Goal: Information Seeking & Learning: Learn about a topic

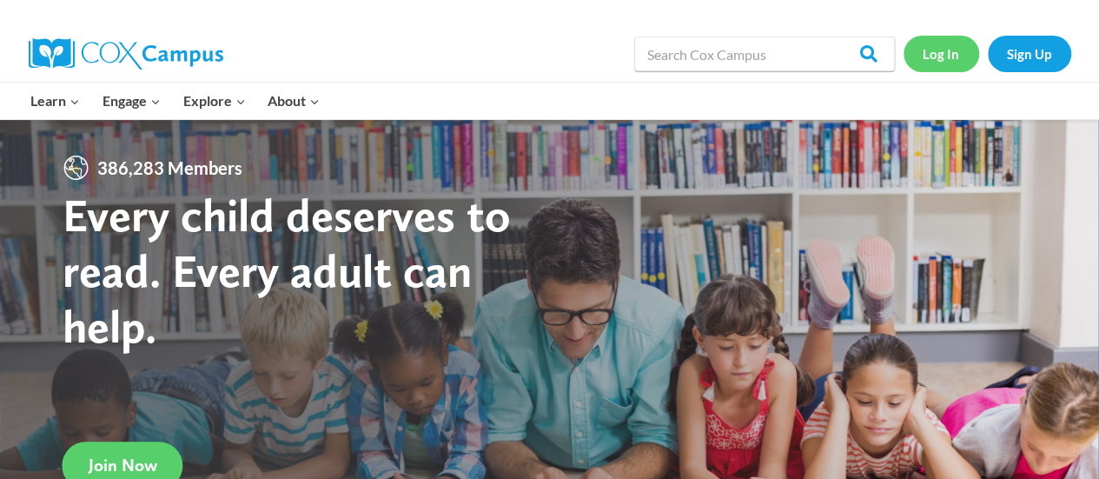
click at [938, 50] on link "Log In" at bounding box center [941, 54] width 76 height 36
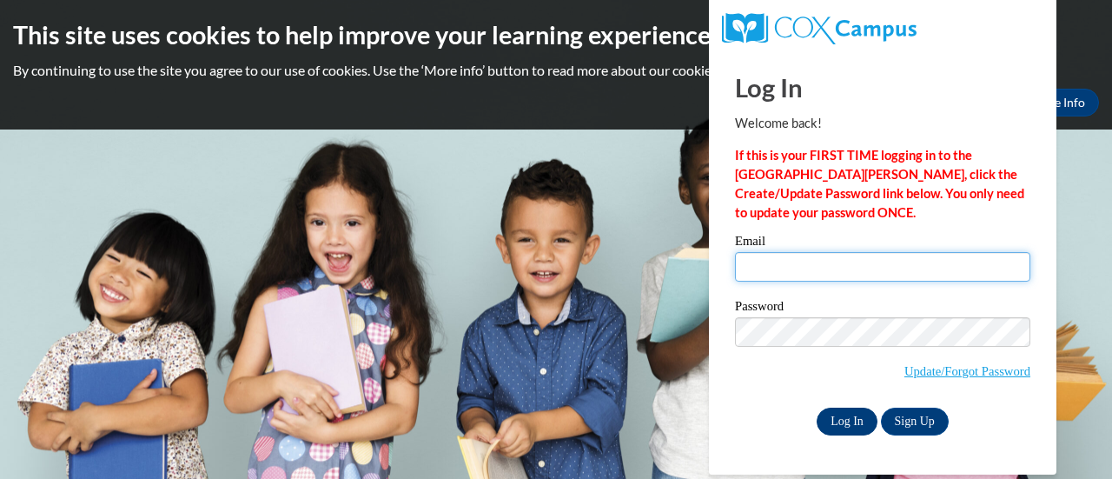
type input "nia_411@hotmail.com"
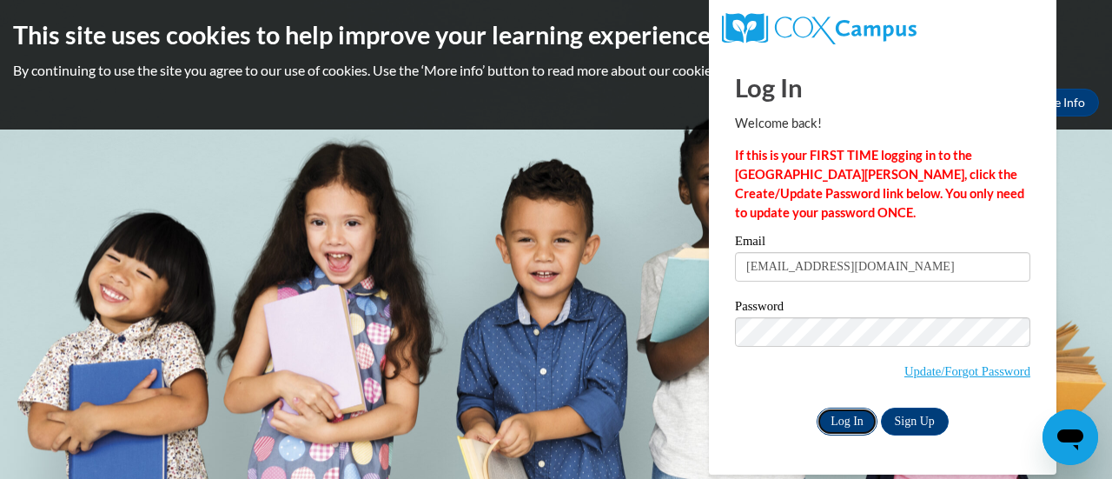
click at [836, 419] on input "Log In" at bounding box center [847, 421] width 61 height 28
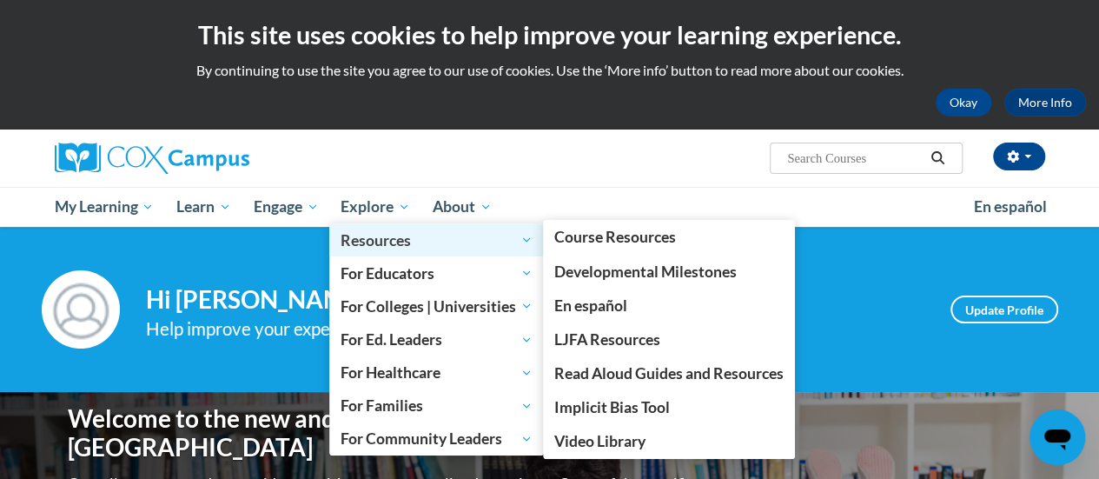
click at [386, 242] on span "Resources" at bounding box center [437, 239] width 192 height 21
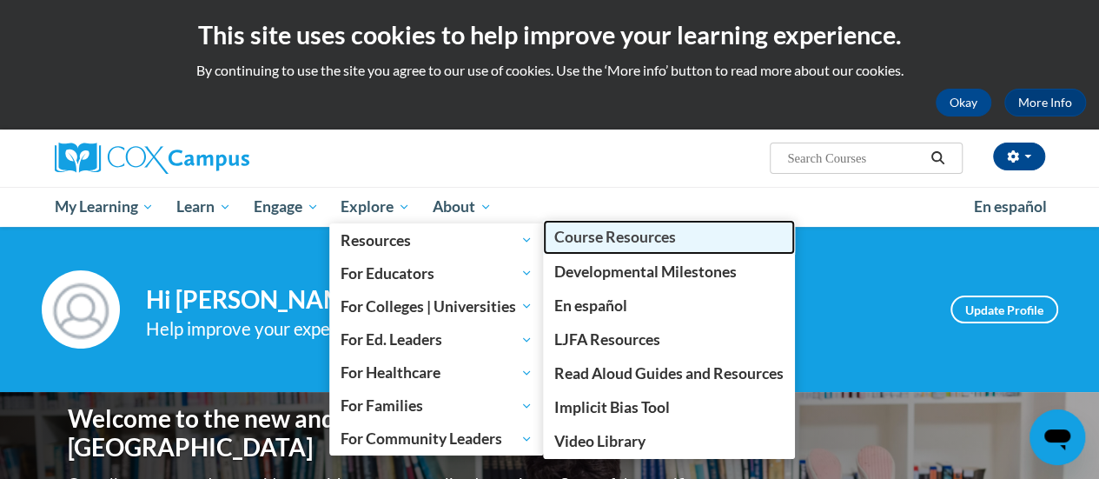
click at [594, 231] on span "Course Resources" at bounding box center [615, 237] width 122 height 18
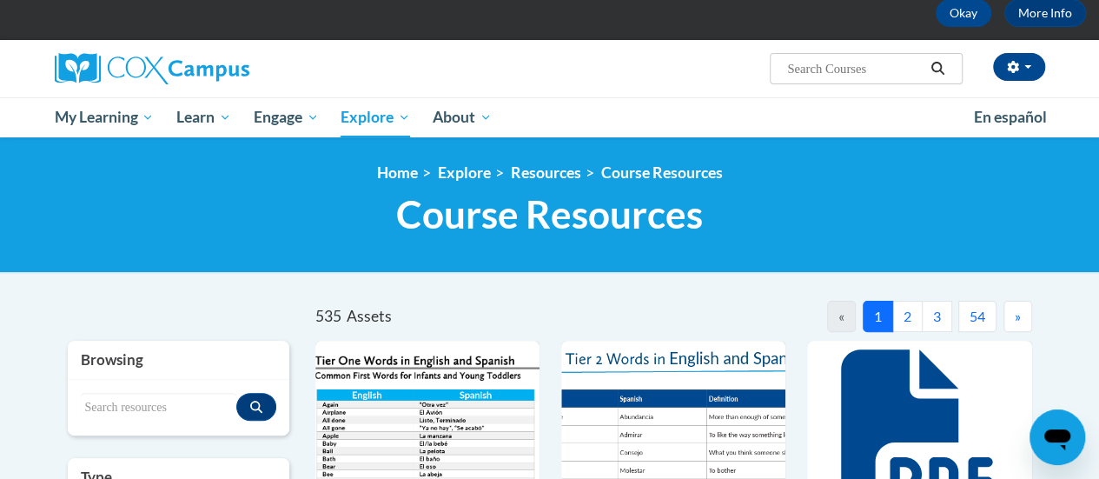
scroll to position [261, 0]
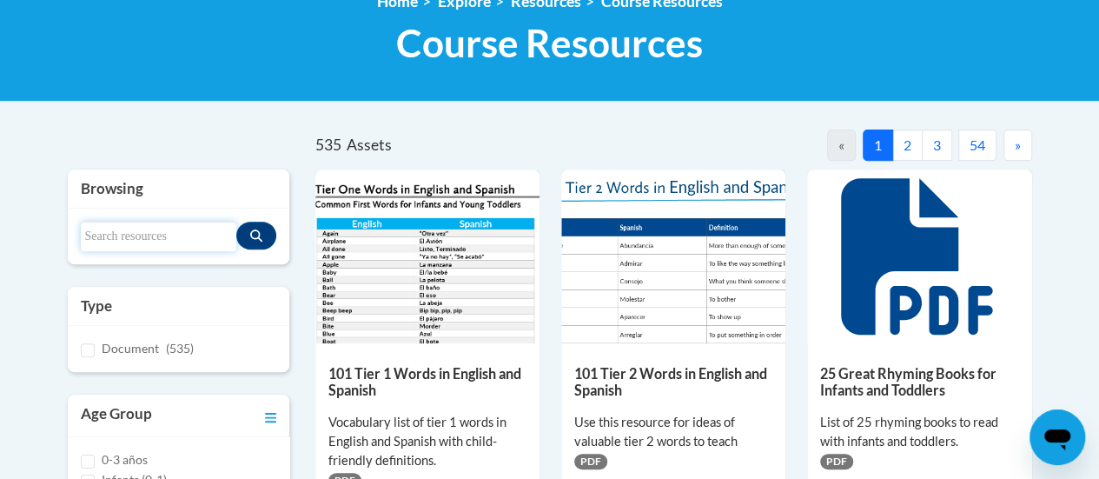
click at [162, 244] on input "Search resources" at bounding box center [159, 237] width 156 height 30
type input "ecosystem"
